Goal: Complete application form: Complete application form

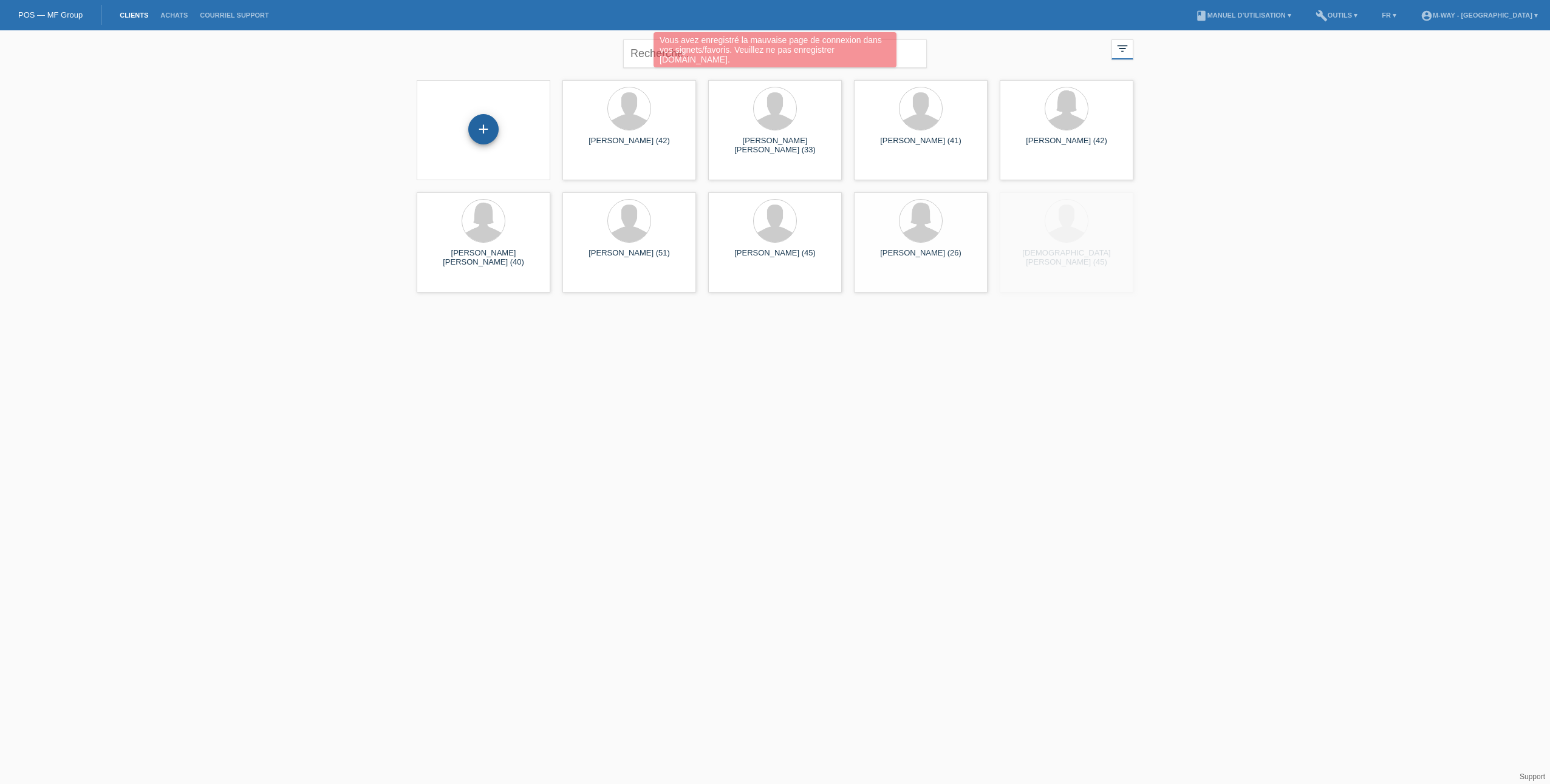
click at [482, 131] on div "+" at bounding box center [483, 130] width 31 height 31
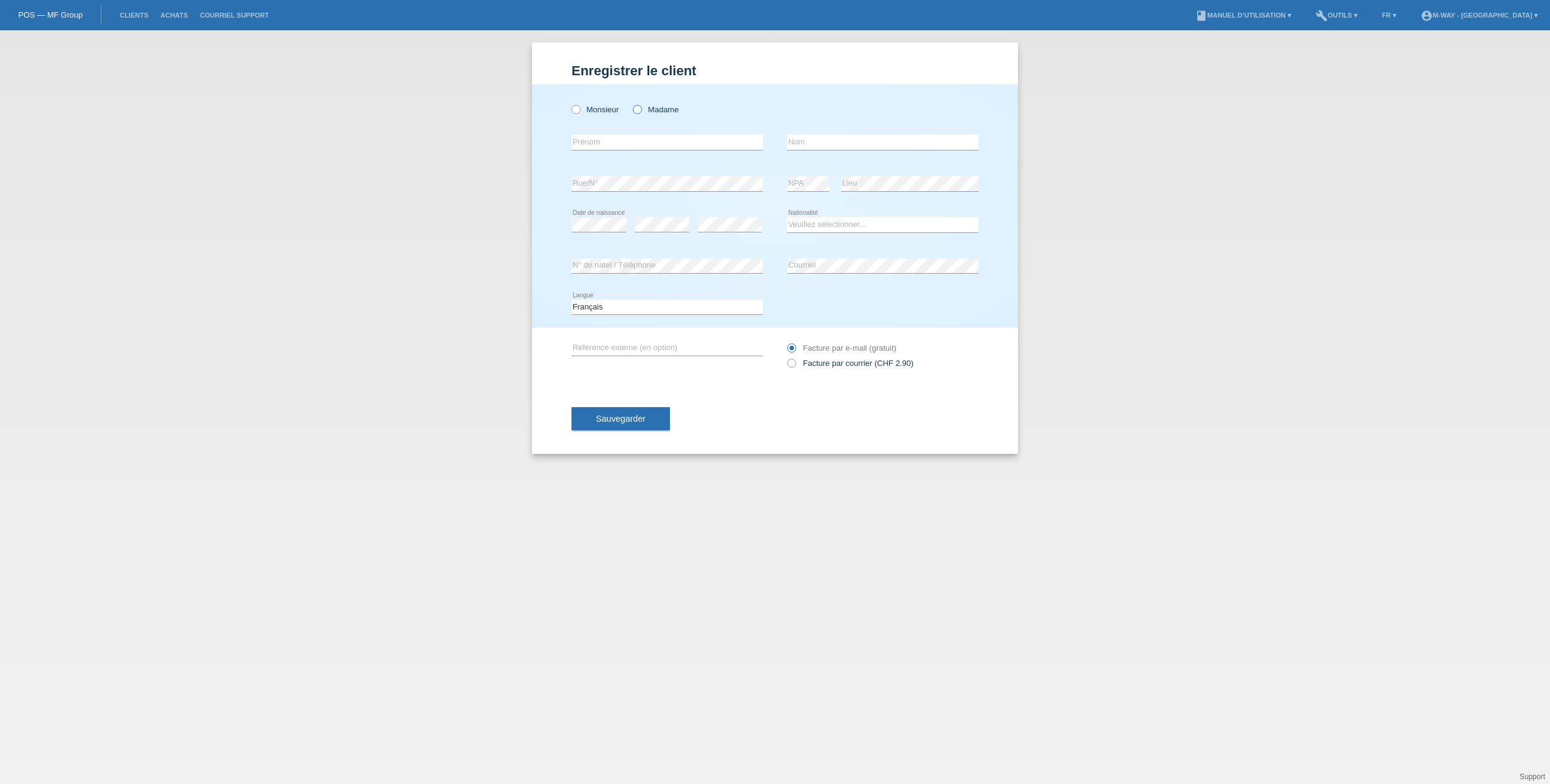
click at [643, 108] on label "Madame" at bounding box center [656, 110] width 46 height 9
click at [641, 108] on input "Madame" at bounding box center [637, 109] width 8 height 8
radio input "true"
click at [634, 152] on div "error Prénom" at bounding box center [667, 142] width 191 height 41
click at [632, 148] on input "text" at bounding box center [667, 142] width 191 height 15
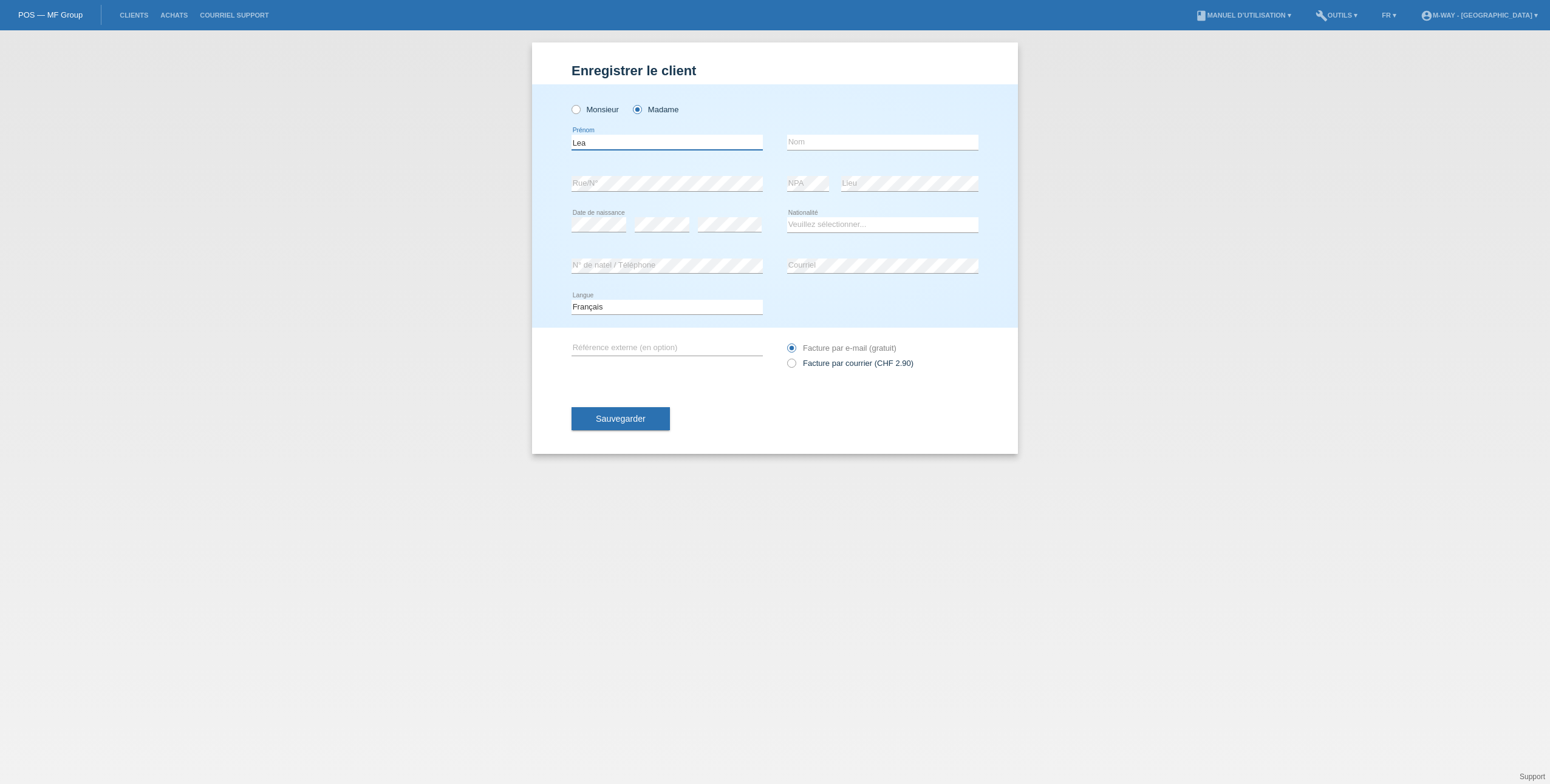
type input "Lea"
type input "Abis"
click at [821, 216] on div "Veuillez sélectionner... Suisse Allemagne Autriche Liechtenstein ------------ A…" at bounding box center [883, 225] width 191 height 41
click at [820, 224] on select "Veuillez sélectionner... Suisse Allemagne Autriche Liechtenstein ------------ A…" at bounding box center [883, 224] width 191 height 14
select select "CH"
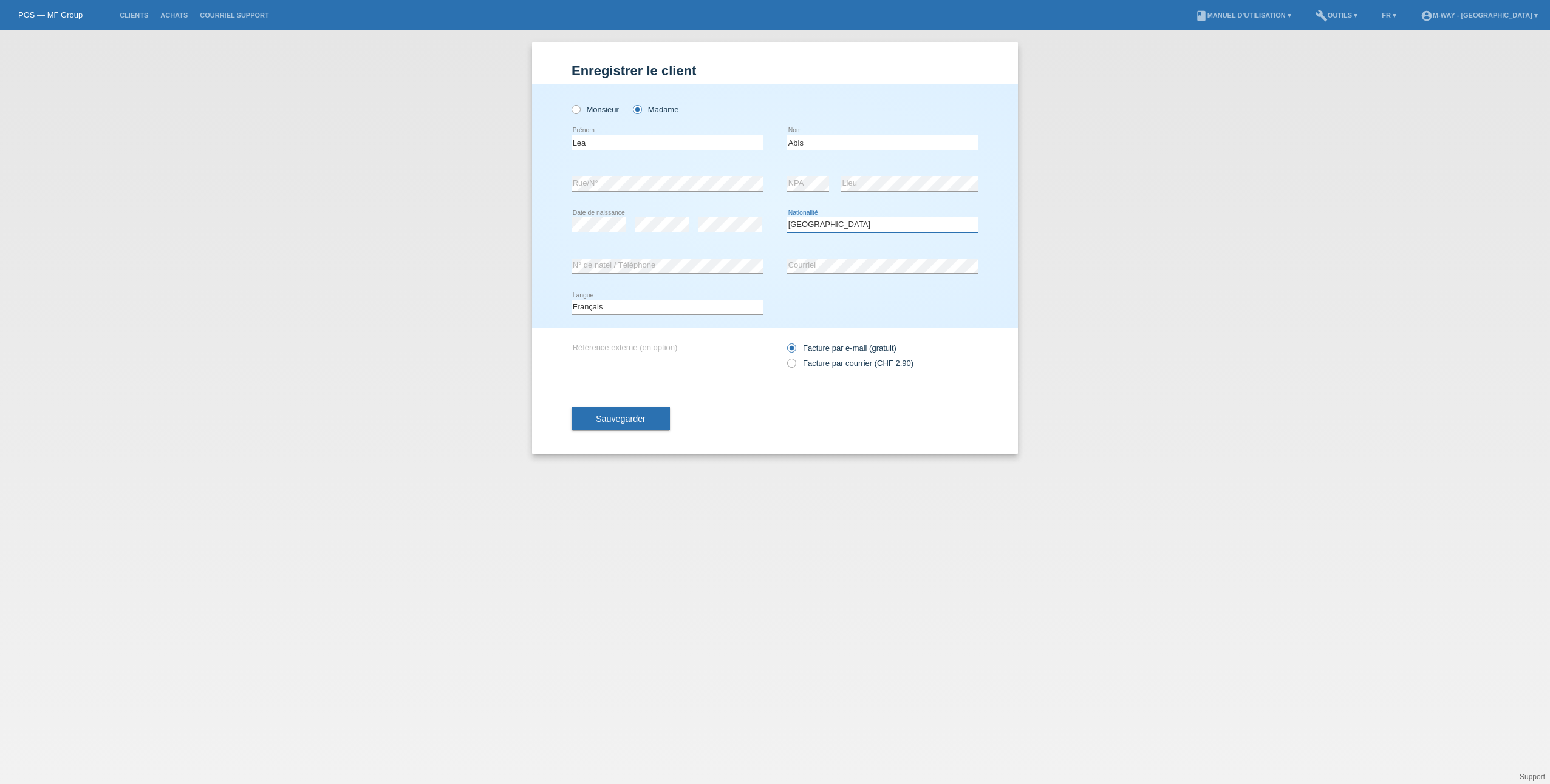
click at [787, 217] on select "Veuillez sélectionner... Suisse Allemagne Autriche Liechtenstein ------------ A…" at bounding box center [883, 224] width 191 height 14
click at [633, 428] on button "Sauvegarder" at bounding box center [620, 419] width 98 height 23
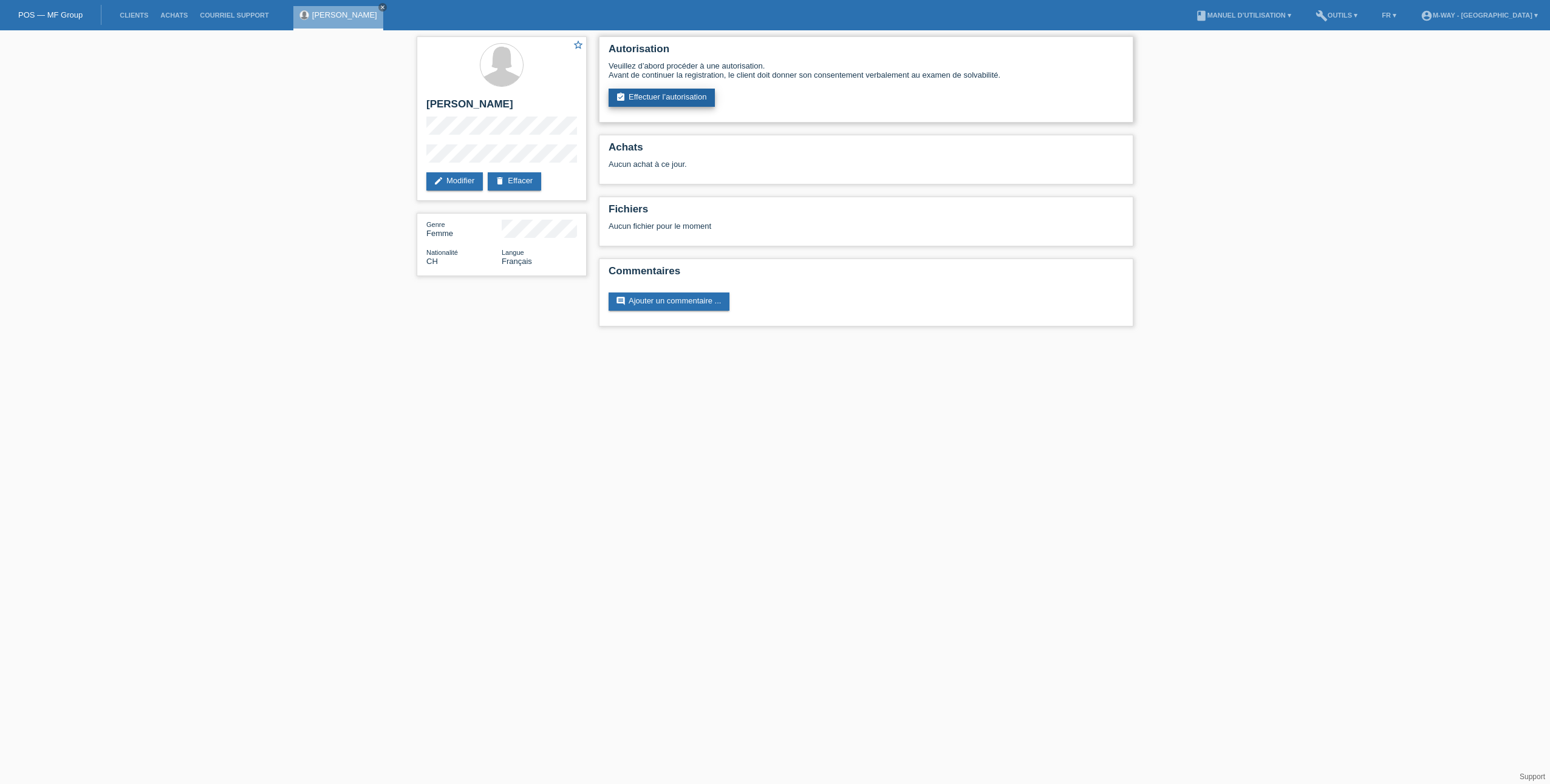
click at [674, 101] on link "assignment_turned_in Effectuer l’autorisation" at bounding box center [662, 97] width 106 height 18
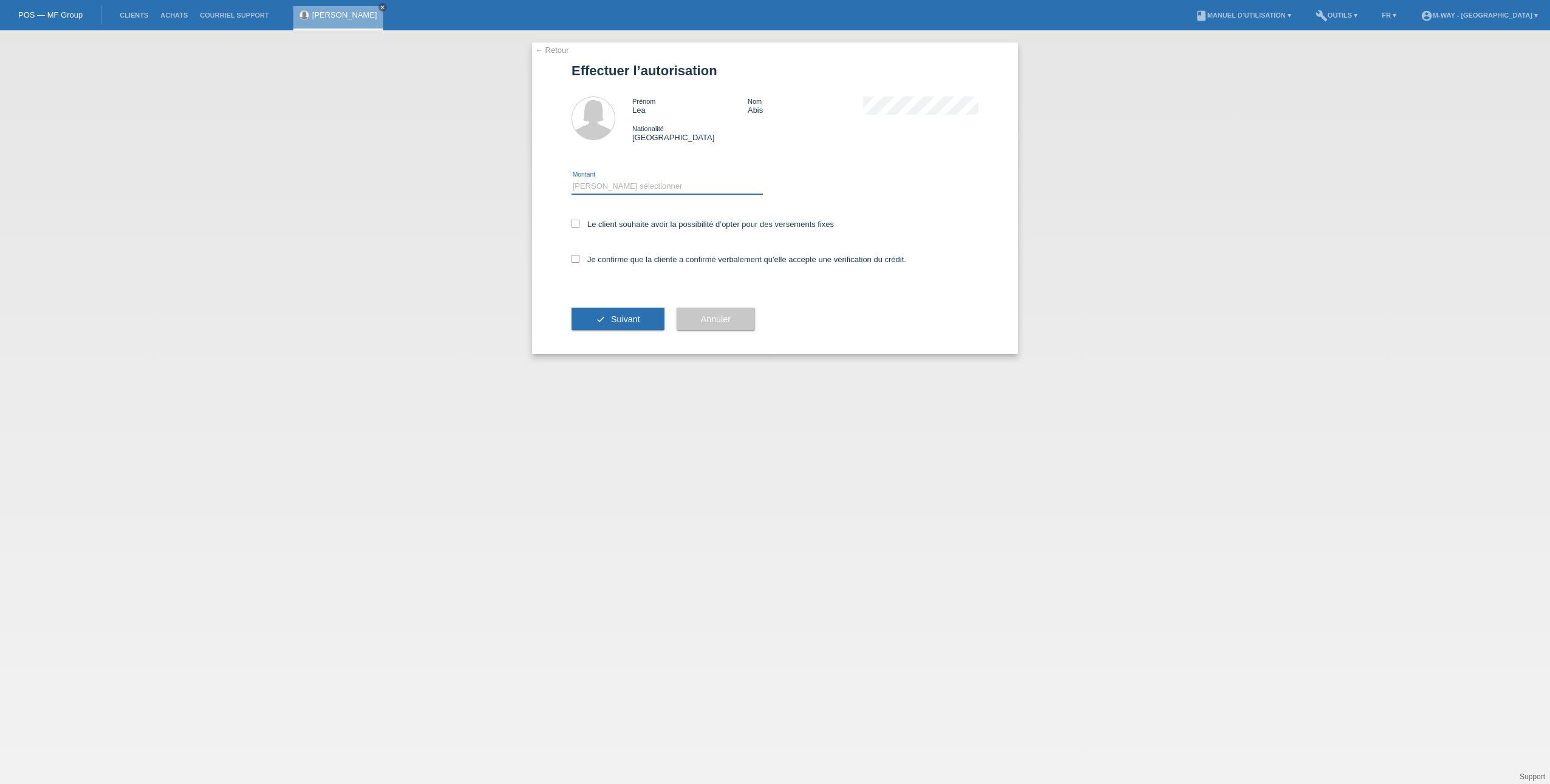
click at [603, 185] on select "Veuillez sélectionner CHF 1.00 - CHF 499.00 CHF 500.00 - CHF 1'999.00 CHF 2'000…" at bounding box center [667, 187] width 191 height 14
select select "3"
click at [572, 179] on select "Veuillez sélectionner CHF 1.00 - CHF 499.00 CHF 500.00 - CHF 1'999.00 CHF 2'000…" at bounding box center [667, 187] width 191 height 14
click at [592, 218] on div "Le client souhaite avoir la possibilité d’opter pour des versements fixes" at bounding box center [775, 224] width 407 height 35
click at [588, 227] on label "Le client souhaite avoir la possibilité d’opter pour des versements fixes" at bounding box center [702, 224] width 262 height 9
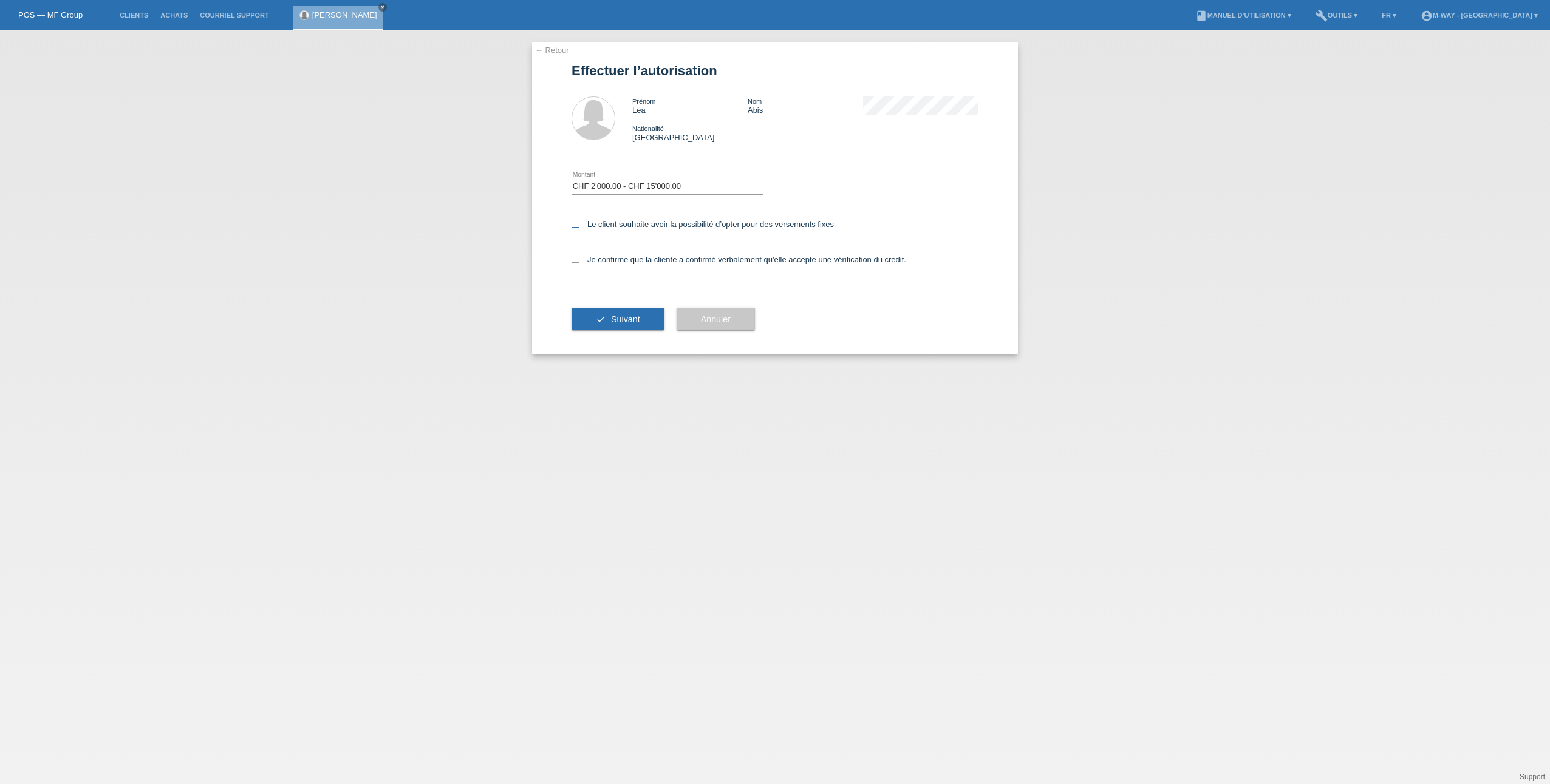
click at [580, 227] on input "Le client souhaite avoir la possibilité d’opter pour des versements fixes" at bounding box center [575, 223] width 8 height 8
checkbox input "true"
click at [588, 251] on div "Je confirme que la cliente a confirmé verbalement qu'elle accepte une vérificat…" at bounding box center [775, 263] width 407 height 41
click at [591, 263] on label "Je confirme que la cliente a confirmé verbalement qu'elle accepte une vérificat…" at bounding box center [738, 260] width 335 height 9
click at [580, 263] on input "Je confirme que la cliente a confirmé verbalement qu'elle accepte une vérificat…" at bounding box center [575, 259] width 8 height 8
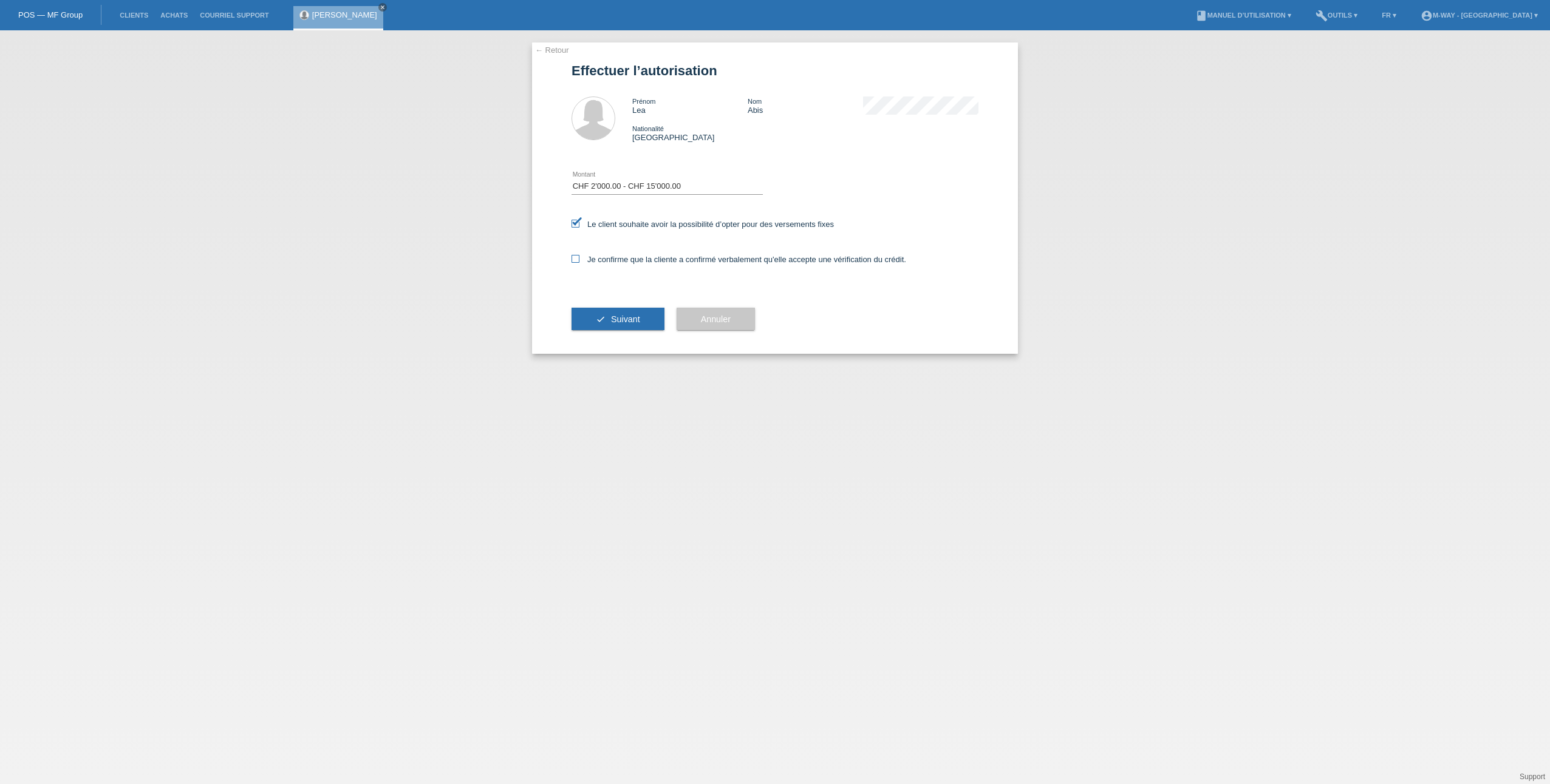
checkbox input "true"
click at [601, 317] on button "check Suivant" at bounding box center [618, 320] width 93 height 23
